Goal: Task Accomplishment & Management: Manage account settings

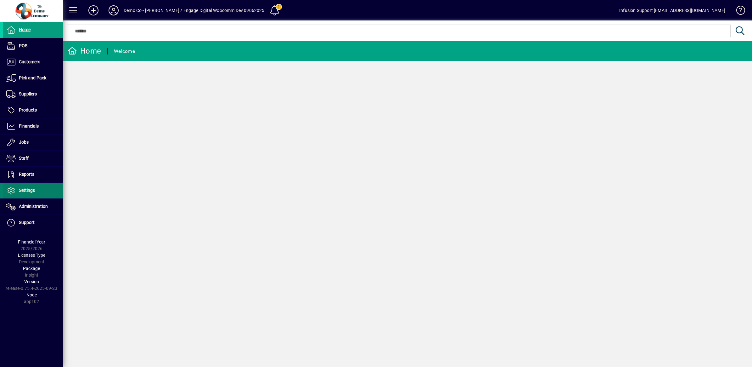
click at [14, 192] on icon at bounding box center [10, 191] width 9 height 8
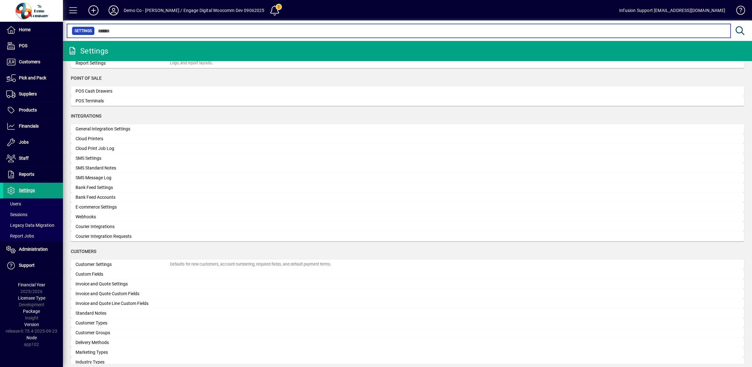
scroll to position [197, 0]
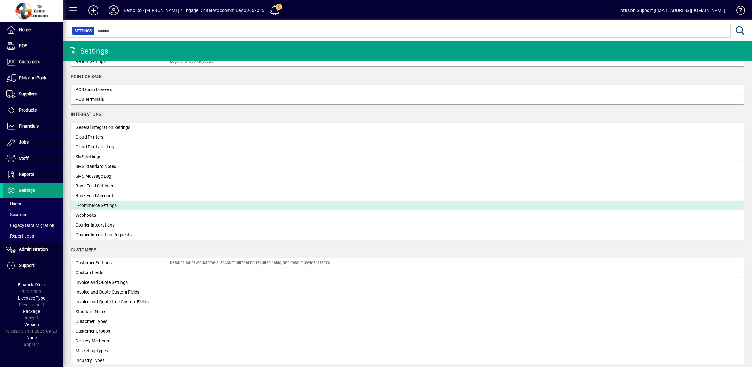
click at [118, 205] on div "E-commerce Settings" at bounding box center [123, 205] width 94 height 7
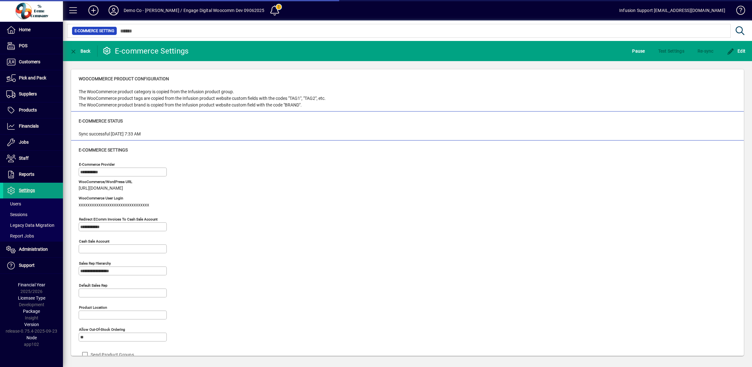
type input "**********"
drag, startPoint x: 79, startPoint y: 189, endPoint x: 163, endPoint y: 190, distance: 84.0
click at [163, 190] on div "WooCommerce/WordPress URL https://infusion.sausageingredients.co.nz" at bounding box center [174, 190] width 190 height 16
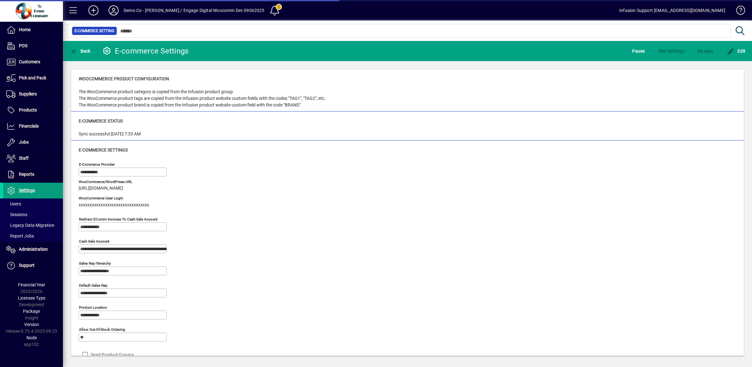
copy span "https://infusion.sausageingredients.co.nz"
drag, startPoint x: 78, startPoint y: 133, endPoint x: 157, endPoint y: 136, distance: 79.3
click at [157, 136] on div "E-commerce Status Sync successful 02/10/2025 7:33 AM" at bounding box center [407, 125] width 673 height 29
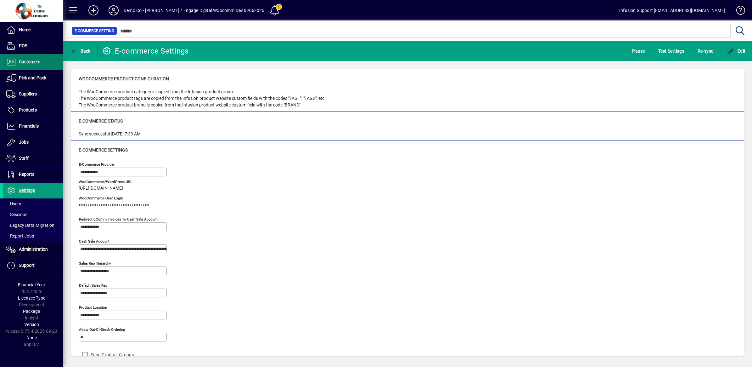
click at [34, 63] on span "Customers" at bounding box center [29, 61] width 21 height 5
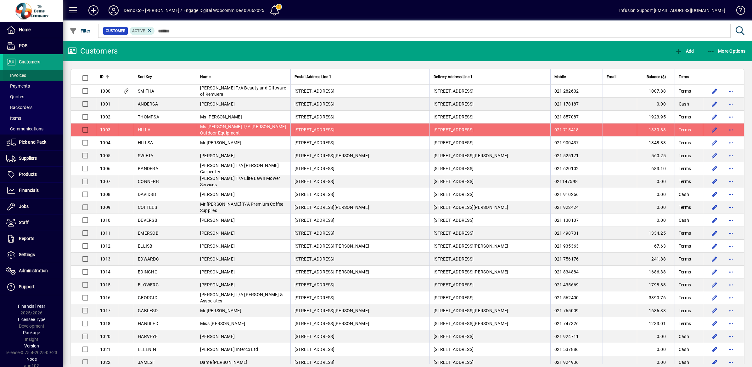
click at [27, 73] on span at bounding box center [33, 75] width 60 height 15
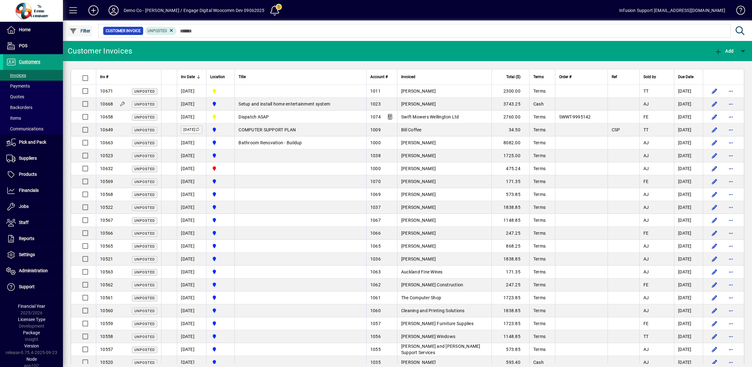
click at [75, 28] on icon "button" at bounding box center [74, 31] width 8 height 6
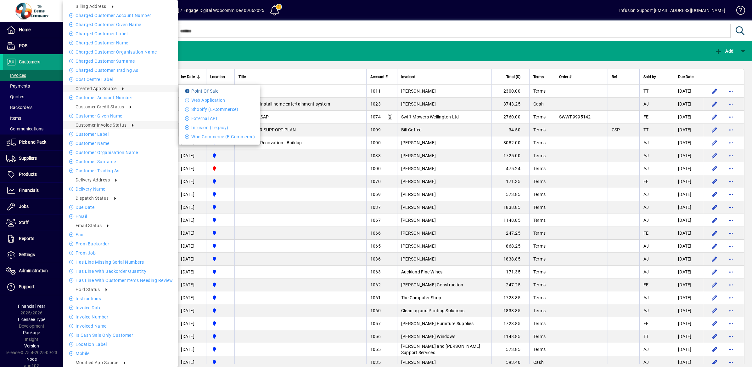
click at [229, 91] on li "Point of Sale" at bounding box center [219, 91] width 81 height 8
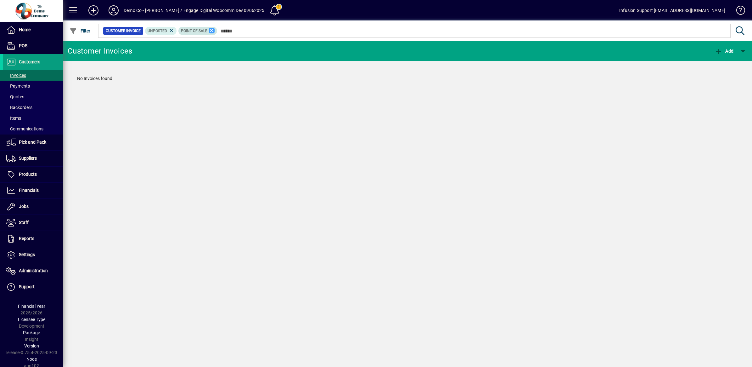
click at [210, 30] on icon at bounding box center [212, 31] width 6 height 6
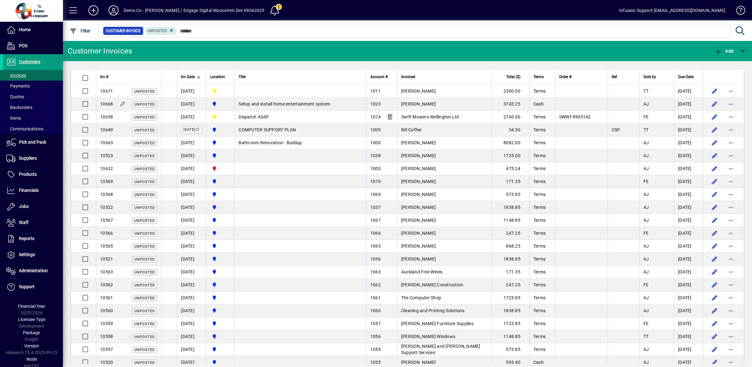
click at [112, 8] on icon at bounding box center [113, 10] width 13 height 10
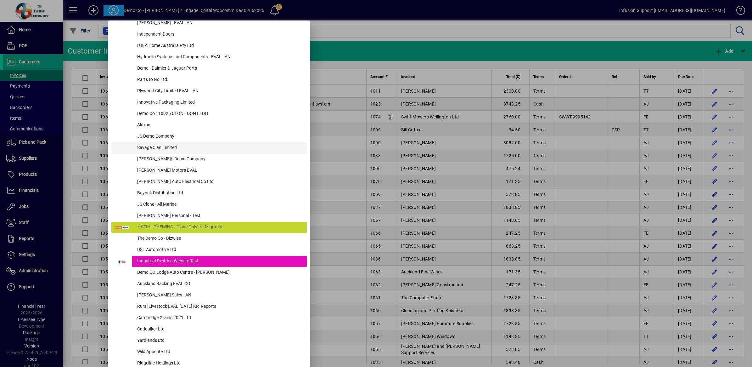
scroll to position [197, 0]
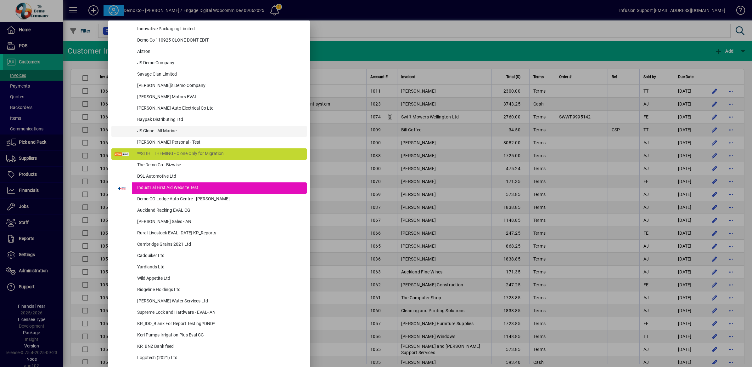
click at [160, 131] on div "JS Clone - All Marine" at bounding box center [219, 131] width 175 height 11
